Goal: Task Accomplishment & Management: Use online tool/utility

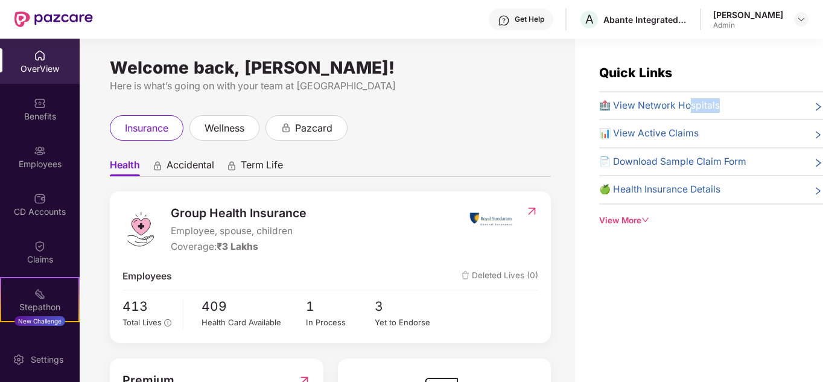
click at [693, 114] on div "🏥 View Network Hospitals 📊 View Active Claims 📄 Download Sample Claim Form 🍏 He…" at bounding box center [711, 151] width 224 height 106
click at [669, 105] on span "🏥 View Network Hospitals" at bounding box center [659, 105] width 121 height 14
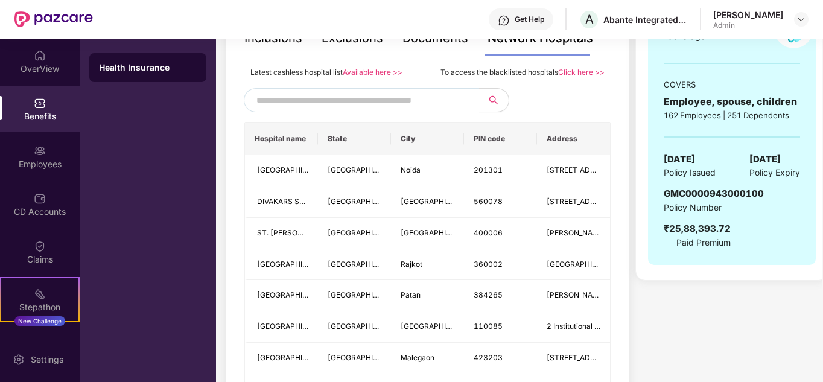
scroll to position [302, 0]
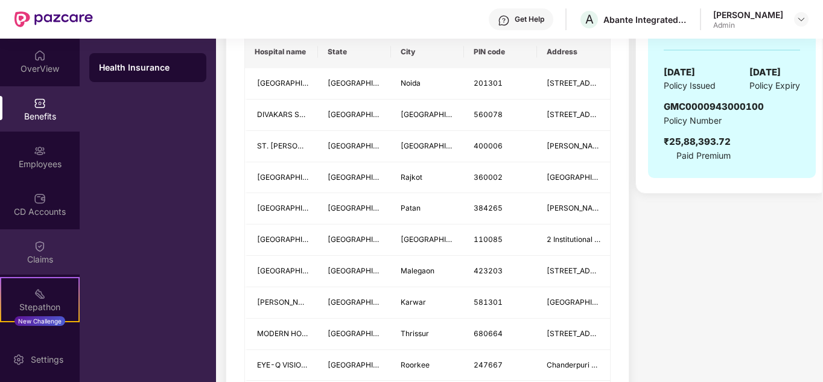
click at [42, 248] on img at bounding box center [40, 246] width 12 height 12
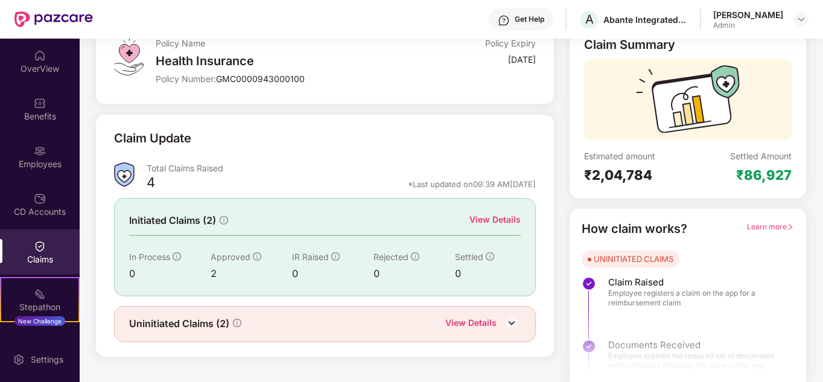
scroll to position [91, 0]
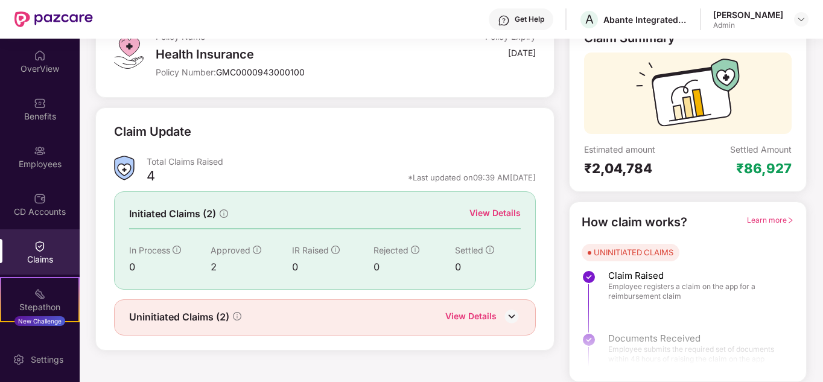
click at [153, 176] on div "4" at bounding box center [151, 177] width 8 height 21
click at [471, 320] on div "View Details" at bounding box center [470, 318] width 51 height 16
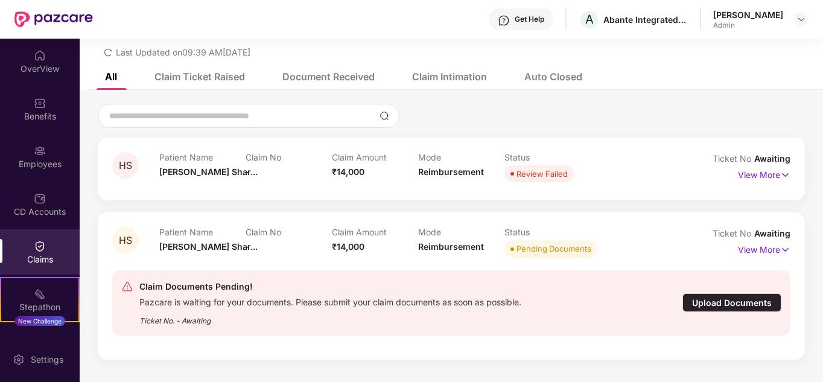
click at [731, 306] on div "Upload Documents" at bounding box center [731, 302] width 99 height 19
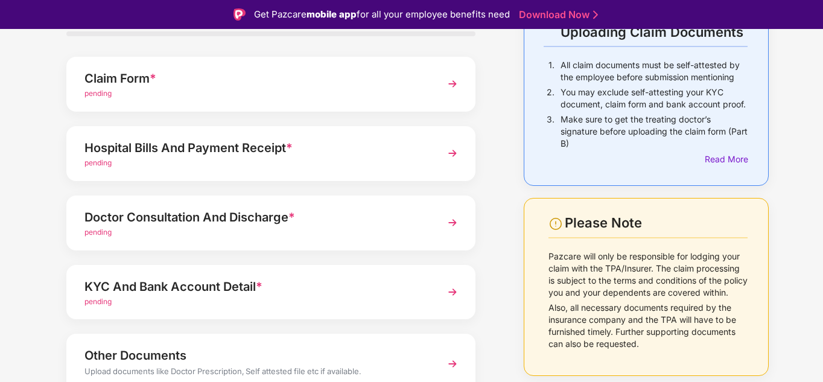
scroll to position [0, 0]
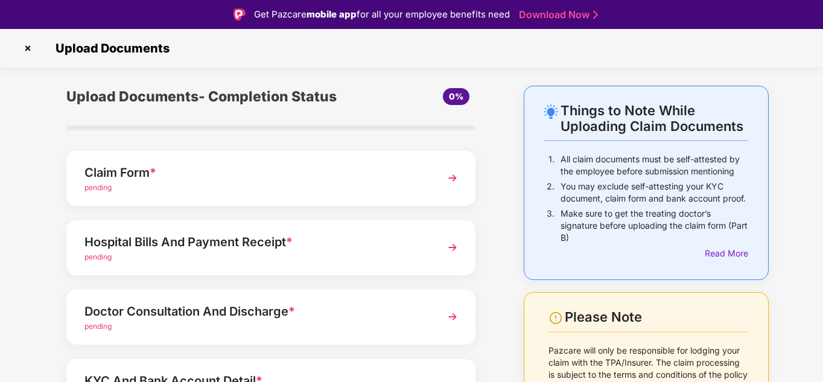
click at [100, 174] on div "Claim Form *" at bounding box center [255, 172] width 342 height 19
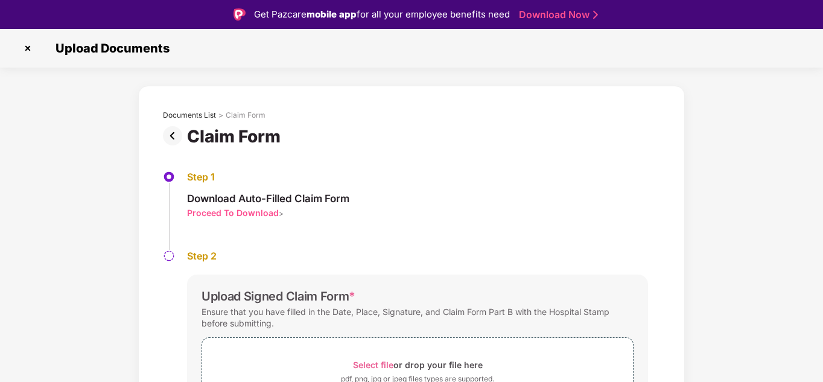
click at [242, 211] on div "Proceed To Download" at bounding box center [233, 212] width 92 height 11
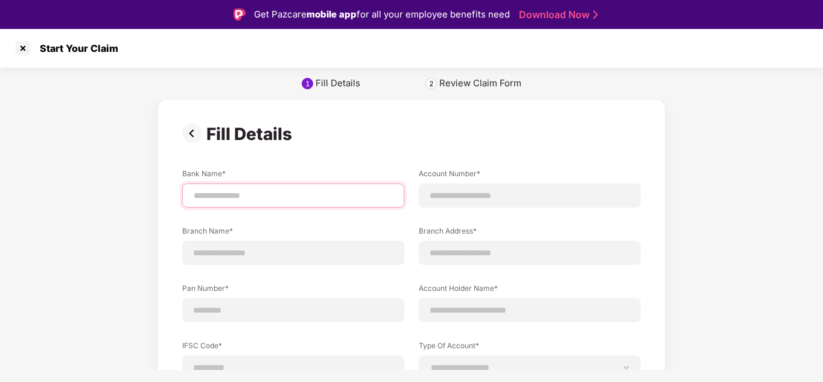
click at [256, 193] on input at bounding box center [293, 195] width 202 height 13
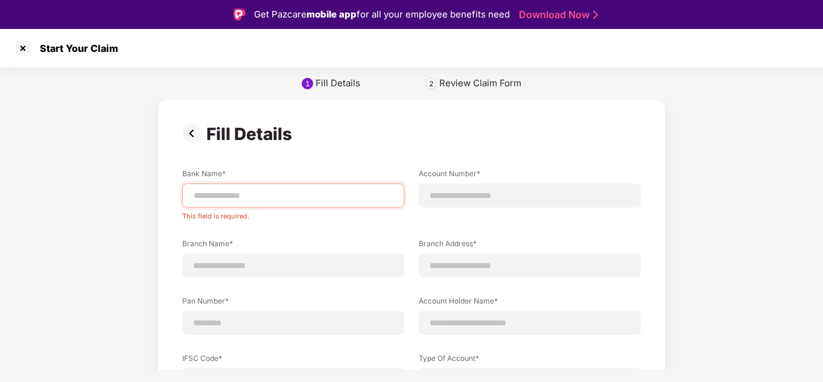
click at [310, 84] on div "1" at bounding box center [307, 83] width 5 height 9
click at [252, 195] on input at bounding box center [293, 195] width 202 height 13
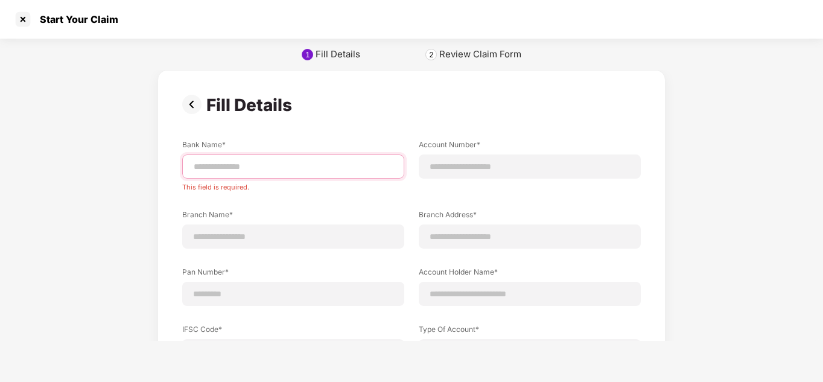
click at [259, 169] on input at bounding box center [293, 166] width 202 height 13
